Goal: Find specific page/section: Find specific page/section

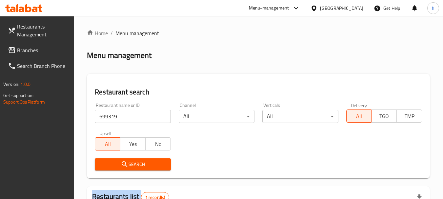
click at [32, 50] on span "Branches" at bounding box center [43, 50] width 52 height 8
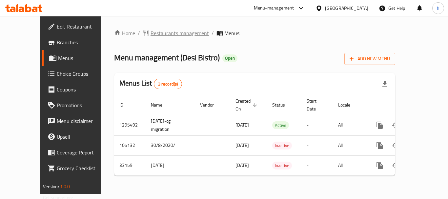
click at [173, 29] on span "Restaurants management" at bounding box center [180, 33] width 58 height 8
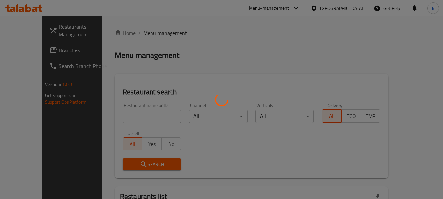
click at [139, 114] on div at bounding box center [221, 99] width 443 height 199
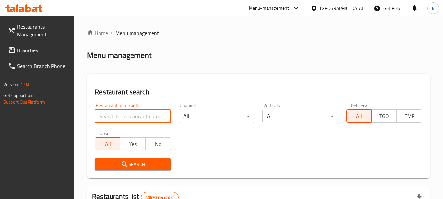
click at [139, 114] on input "search" at bounding box center [133, 116] width 76 height 13
paste input "3020"
type input "3020"
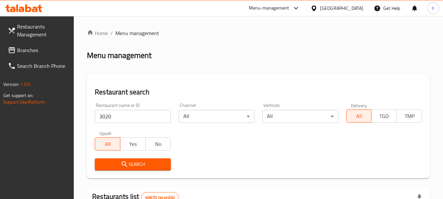
click at [129, 164] on span "Search" at bounding box center [132, 164] width 65 height 8
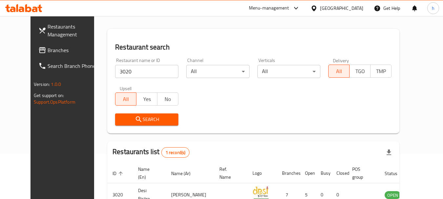
scroll to position [88, 0]
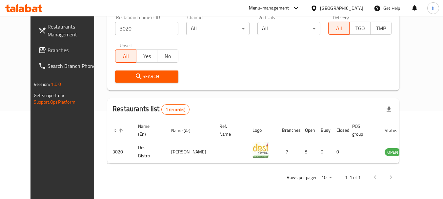
drag, startPoint x: 38, startPoint y: 49, endPoint x: 22, endPoint y: 54, distance: 16.6
click at [48, 49] on span "Branches" at bounding box center [74, 50] width 52 height 8
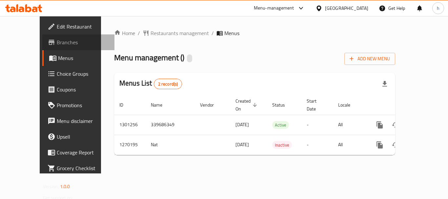
click at [57, 40] on span "Branches" at bounding box center [83, 42] width 52 height 8
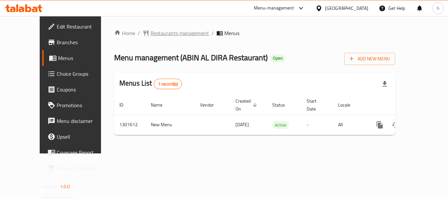
click at [151, 31] on span "Restaurants management" at bounding box center [180, 33] width 58 height 8
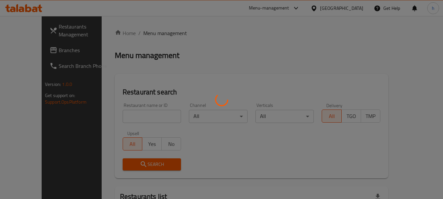
click at [124, 117] on div at bounding box center [221, 99] width 443 height 199
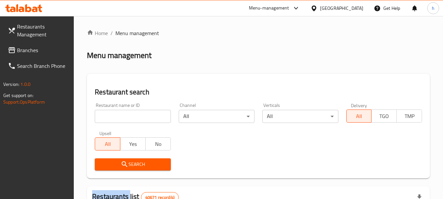
click at [124, 117] on div at bounding box center [221, 99] width 443 height 199
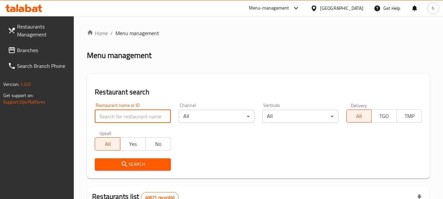
click at [124, 117] on input "search" at bounding box center [133, 116] width 76 height 13
paste input "702003"
type input "702003"
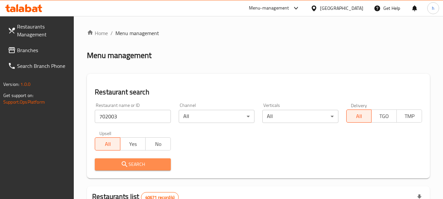
click at [127, 164] on icon "submit" at bounding box center [125, 164] width 8 height 8
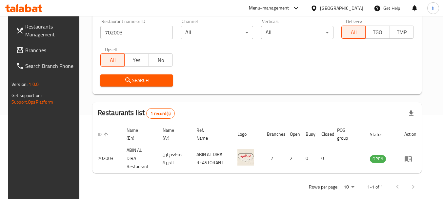
scroll to position [85, 0]
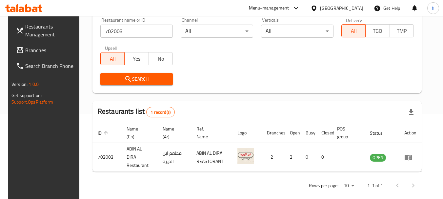
click at [346, 10] on div "[GEOGRAPHIC_DATA]" at bounding box center [341, 8] width 43 height 7
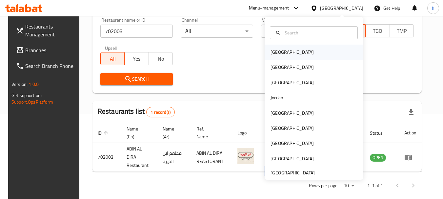
click at [285, 53] on div "Bahrain" at bounding box center [292, 52] width 54 height 15
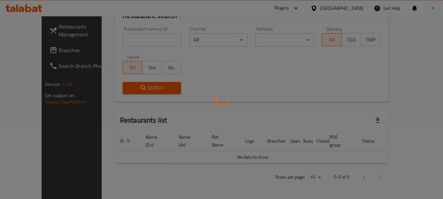
scroll to position [69, 0]
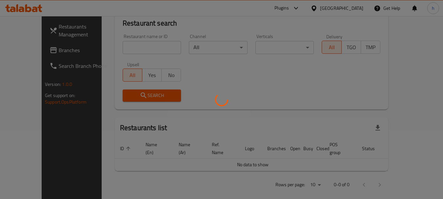
click at [28, 48] on div at bounding box center [221, 99] width 443 height 199
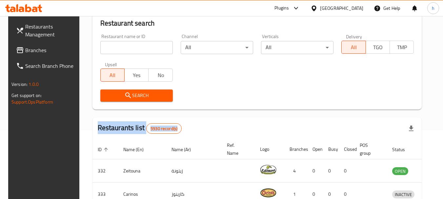
scroll to position [85, 0]
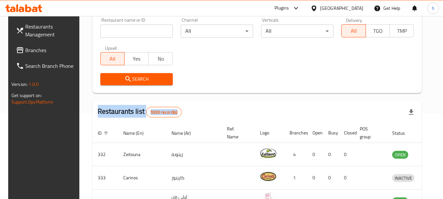
click at [26, 53] on span "Branches" at bounding box center [51, 50] width 52 height 8
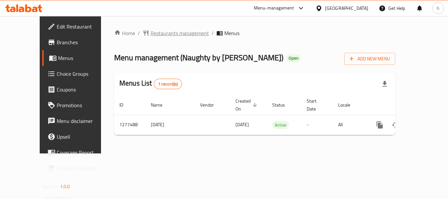
click at [171, 32] on span "Restaurants management" at bounding box center [180, 33] width 58 height 8
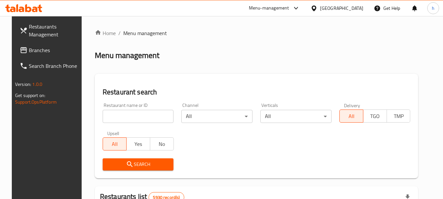
click at [117, 116] on div at bounding box center [221, 99] width 443 height 199
click at [117, 116] on input "search" at bounding box center [138, 116] width 71 height 13
paste input "692472"
type input "692472"
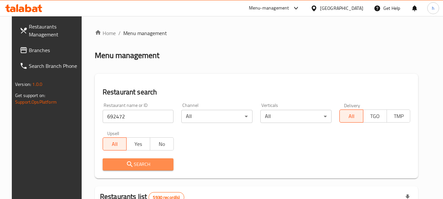
click at [119, 162] on span "Search" at bounding box center [138, 164] width 61 height 8
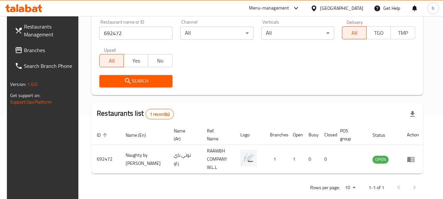
scroll to position [88, 0]
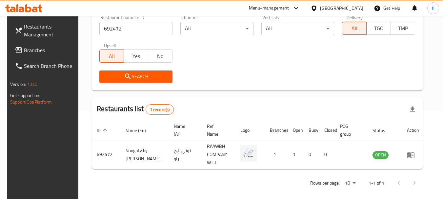
click at [348, 7] on div "[GEOGRAPHIC_DATA]" at bounding box center [341, 8] width 43 height 7
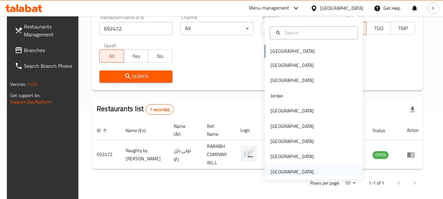
click at [271, 170] on div "[GEOGRAPHIC_DATA]" at bounding box center [292, 171] width 43 height 7
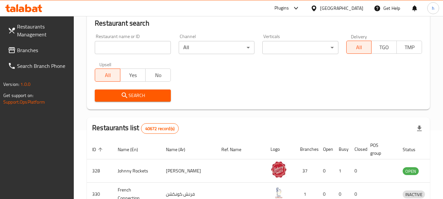
scroll to position [88, 0]
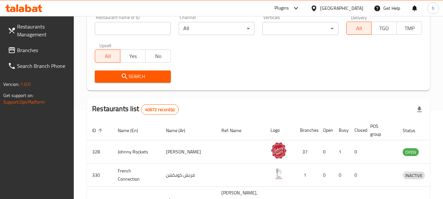
click at [33, 51] on div at bounding box center [221, 99] width 443 height 199
click at [33, 51] on span "Branches" at bounding box center [43, 50] width 52 height 8
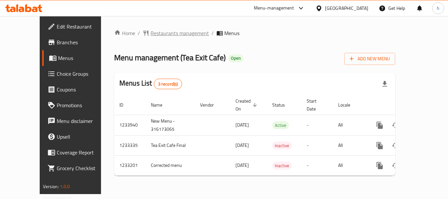
click at [151, 35] on span "Restaurants management" at bounding box center [180, 33] width 58 height 8
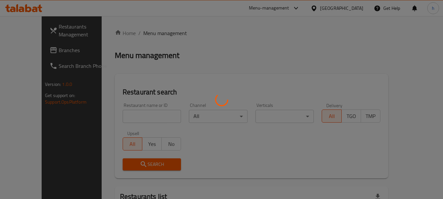
click at [114, 117] on div at bounding box center [221, 99] width 443 height 199
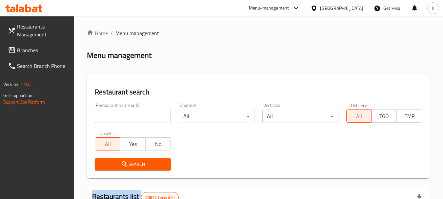
click at [114, 117] on div at bounding box center [221, 99] width 443 height 199
click at [114, 117] on input "search" at bounding box center [133, 116] width 76 height 13
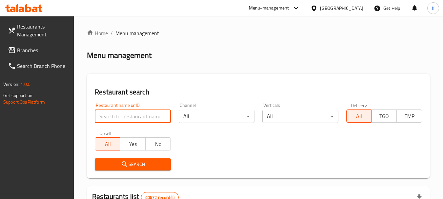
paste input "678034"
type input "678034"
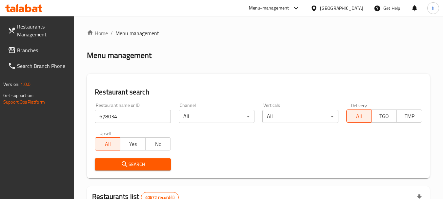
click at [119, 166] on span "Search" at bounding box center [132, 164] width 65 height 8
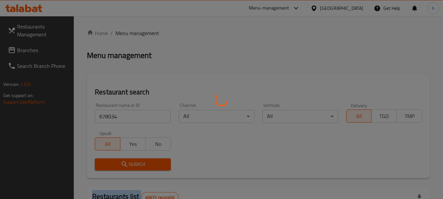
click at [119, 166] on div at bounding box center [221, 99] width 443 height 199
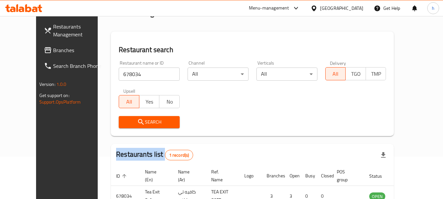
scroll to position [85, 0]
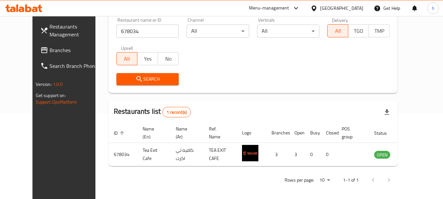
click at [348, 10] on div "[GEOGRAPHIC_DATA]" at bounding box center [341, 8] width 43 height 7
click at [50, 47] on span "Branches" at bounding box center [76, 50] width 52 height 8
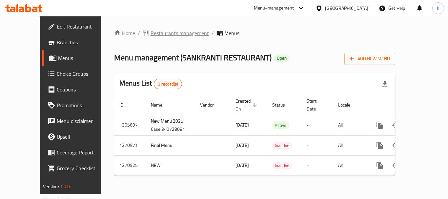
click at [159, 33] on span "Restaurants management" at bounding box center [180, 33] width 58 height 8
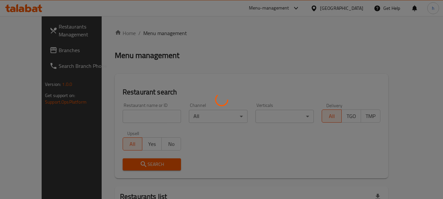
click at [127, 113] on div at bounding box center [221, 99] width 443 height 199
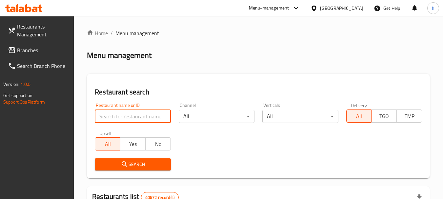
click at [127, 113] on input "search" at bounding box center [133, 116] width 76 height 13
paste input "689190"
type input "689190"
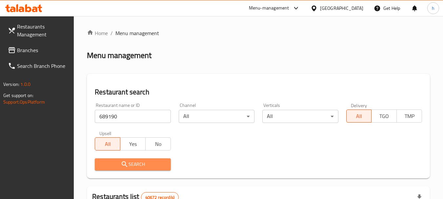
click at [130, 163] on span "Search" at bounding box center [132, 164] width 65 height 8
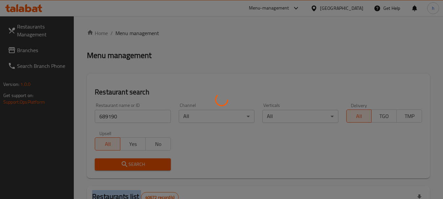
click at [130, 163] on div at bounding box center [221, 99] width 443 height 199
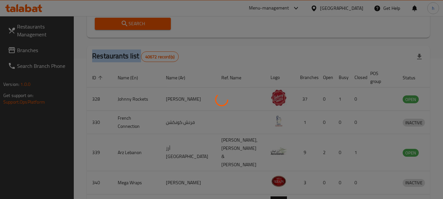
scroll to position [88, 0]
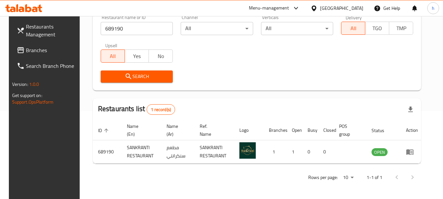
click at [335, 8] on div "[GEOGRAPHIC_DATA]" at bounding box center [341, 8] width 43 height 7
click at [26, 46] on span "Branches" at bounding box center [52, 50] width 52 height 8
click at [26, 49] on span "Branches" at bounding box center [52, 50] width 52 height 8
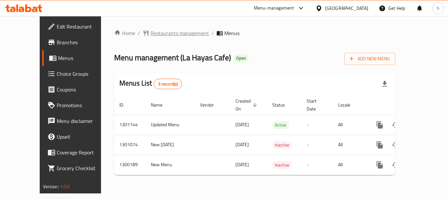
click at [151, 31] on span "Restaurants management" at bounding box center [180, 33] width 58 height 8
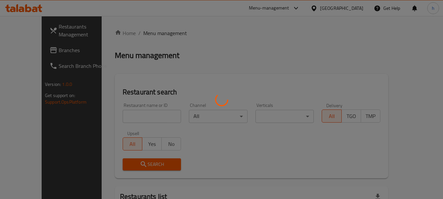
click at [111, 110] on div at bounding box center [221, 99] width 443 height 199
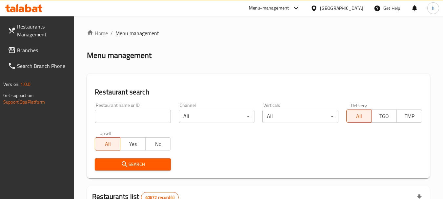
click at [109, 113] on input "search" at bounding box center [133, 116] width 76 height 13
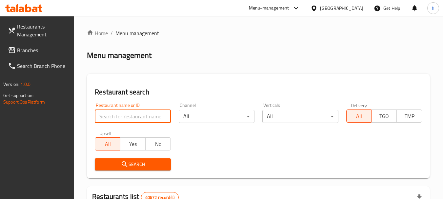
click at [109, 113] on input "search" at bounding box center [133, 116] width 76 height 13
paste input "701653"
type input "701653"
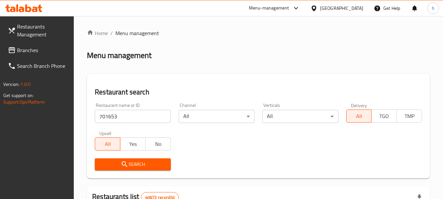
click at [120, 166] on span "Search" at bounding box center [132, 164] width 65 height 8
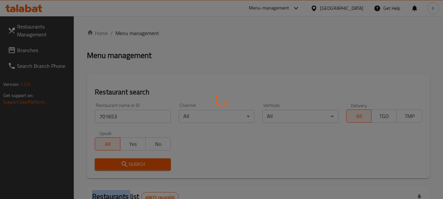
click at [120, 165] on div at bounding box center [221, 99] width 443 height 199
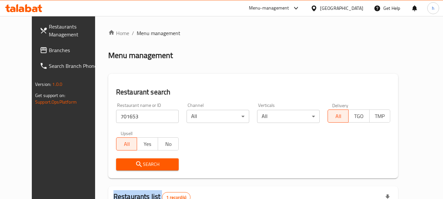
scroll to position [88, 0]
